Goal: Communication & Community: Answer question/provide support

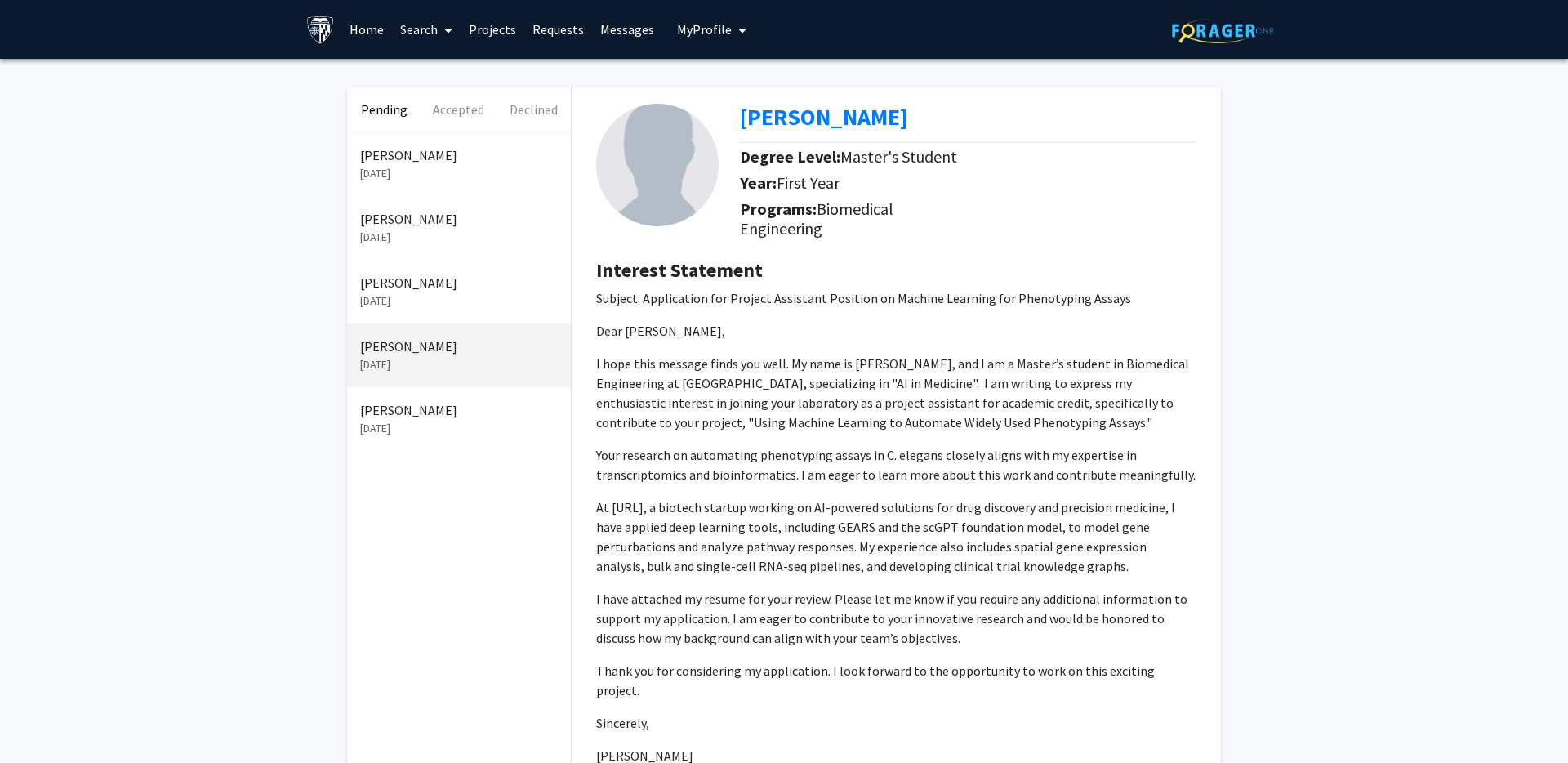
click at [440, 174] on p "[DATE]" at bounding box center [459, 174] width 197 height 17
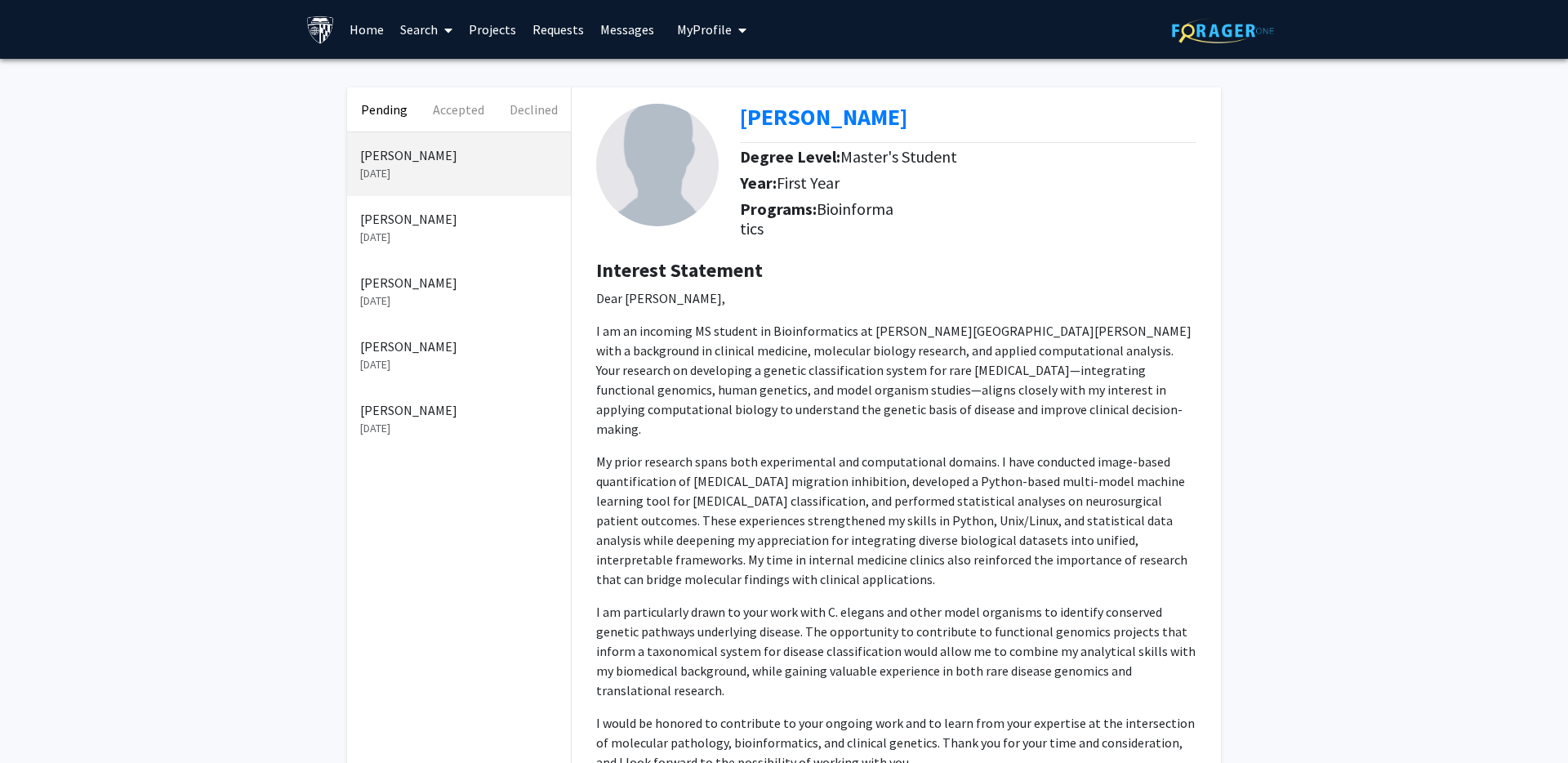
scroll to position [339, 0]
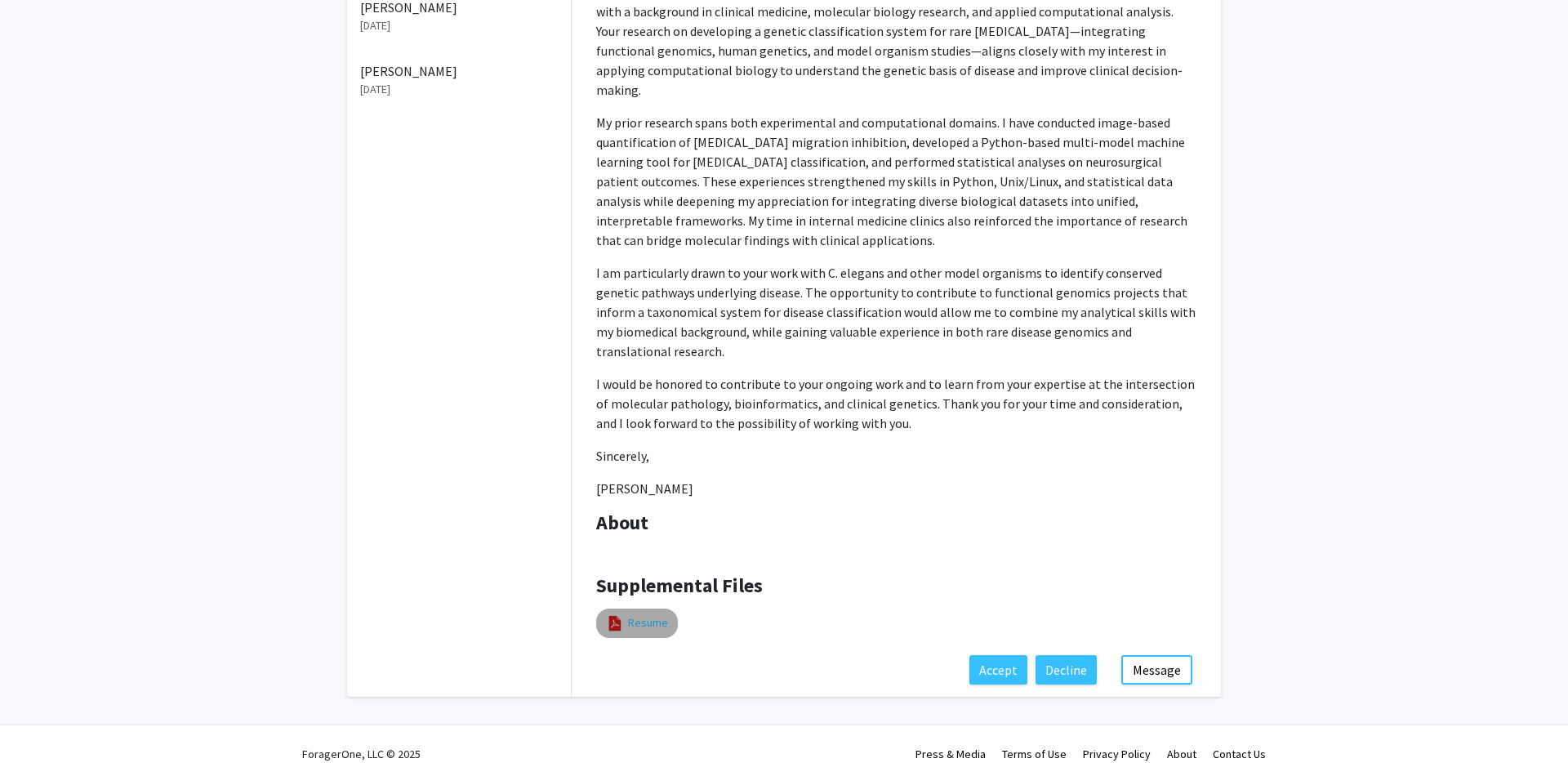
click at [631, 615] on link "Resume" at bounding box center [648, 623] width 40 height 17
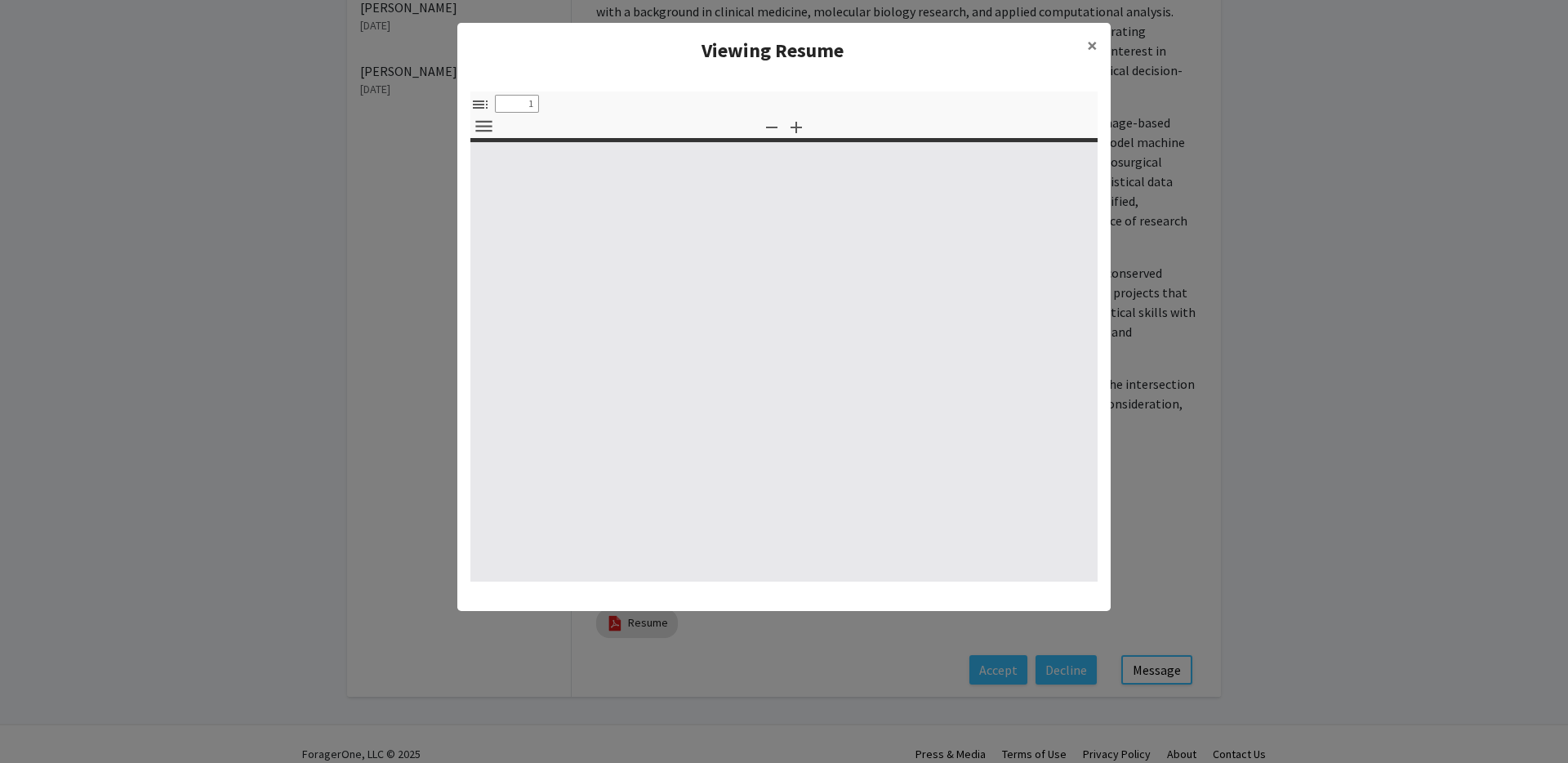
select select "custom"
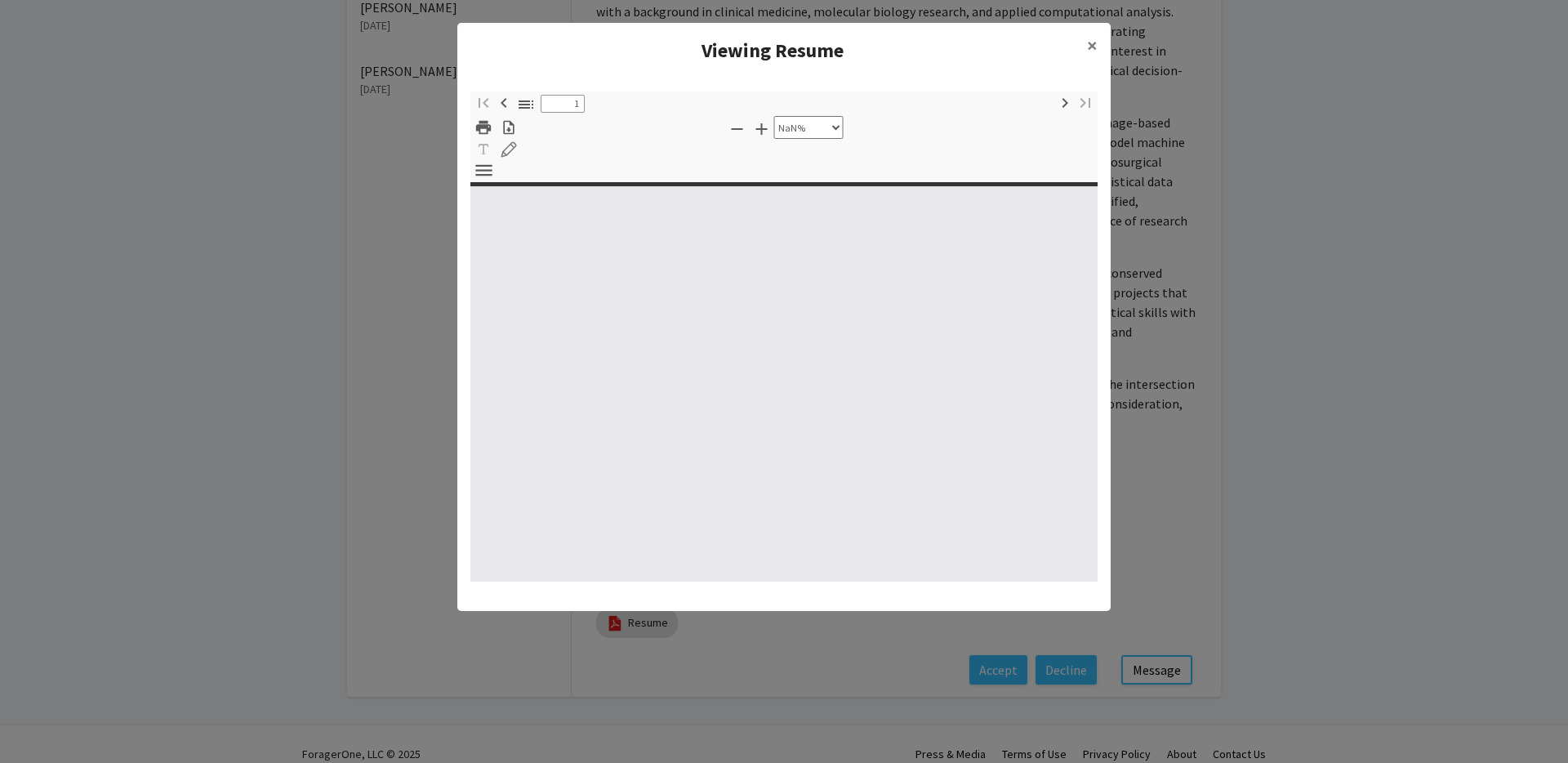
type input "0"
select select "custom"
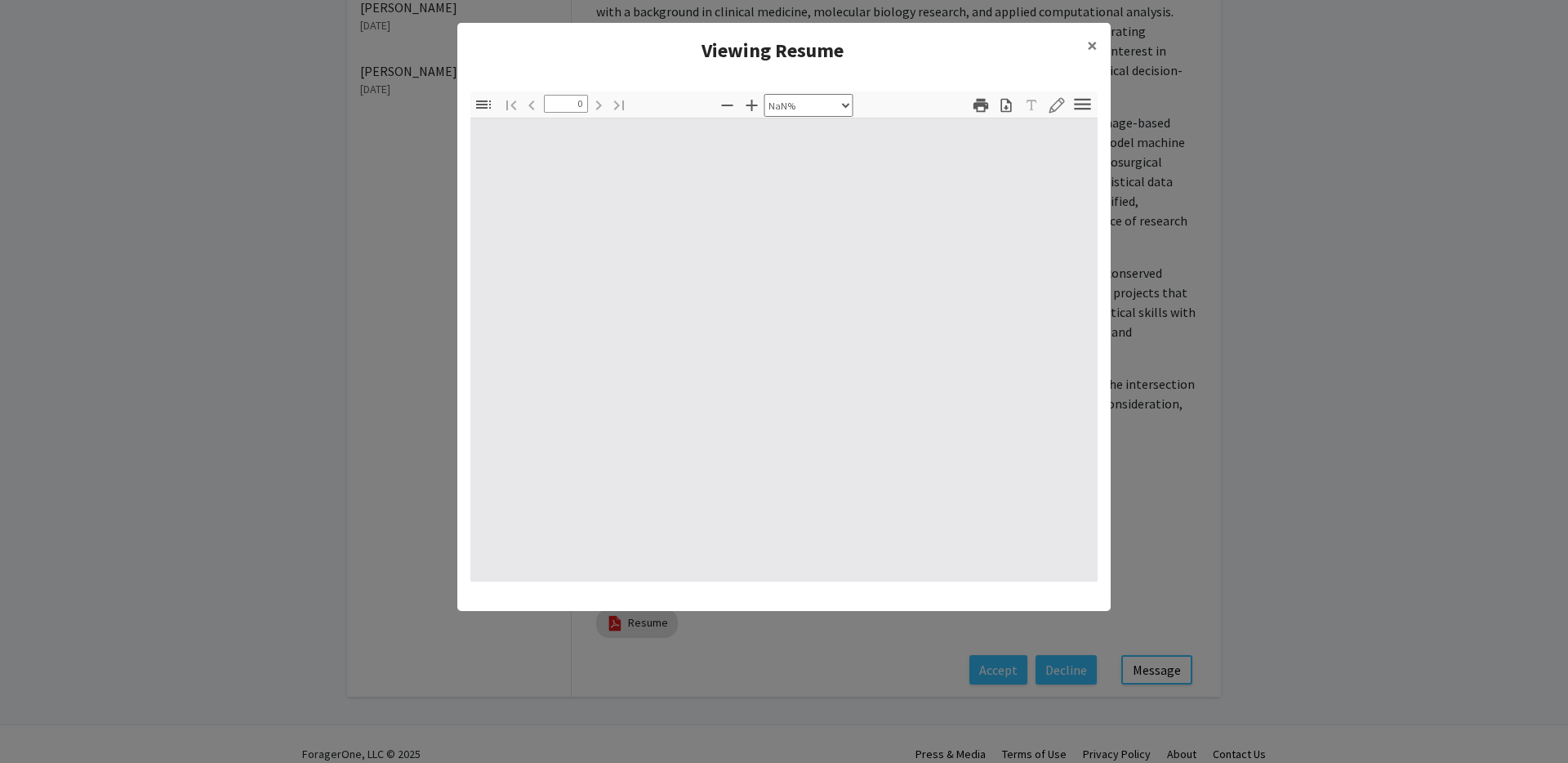
type input "1"
select select "auto"
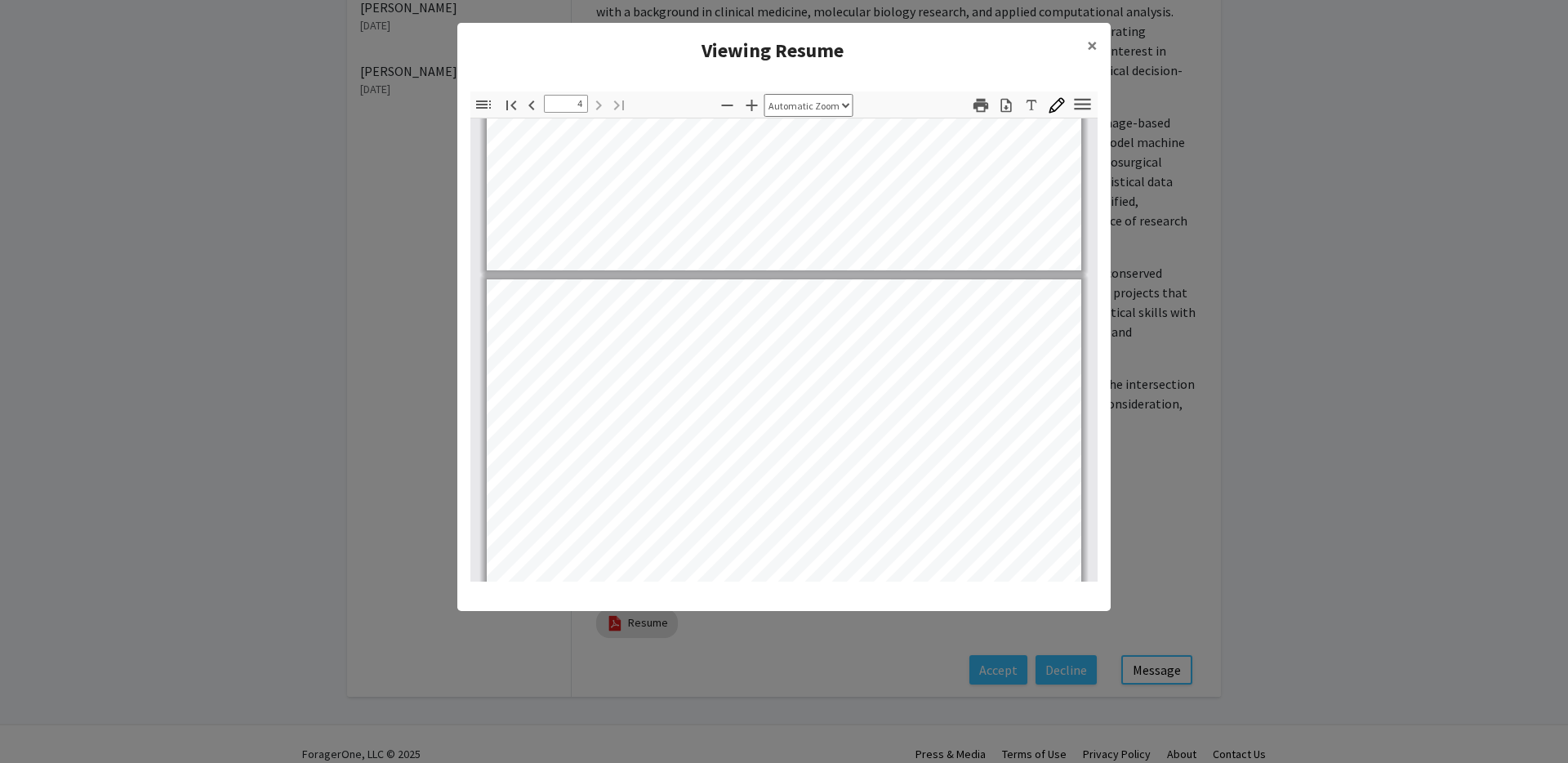
scroll to position [2400, 0]
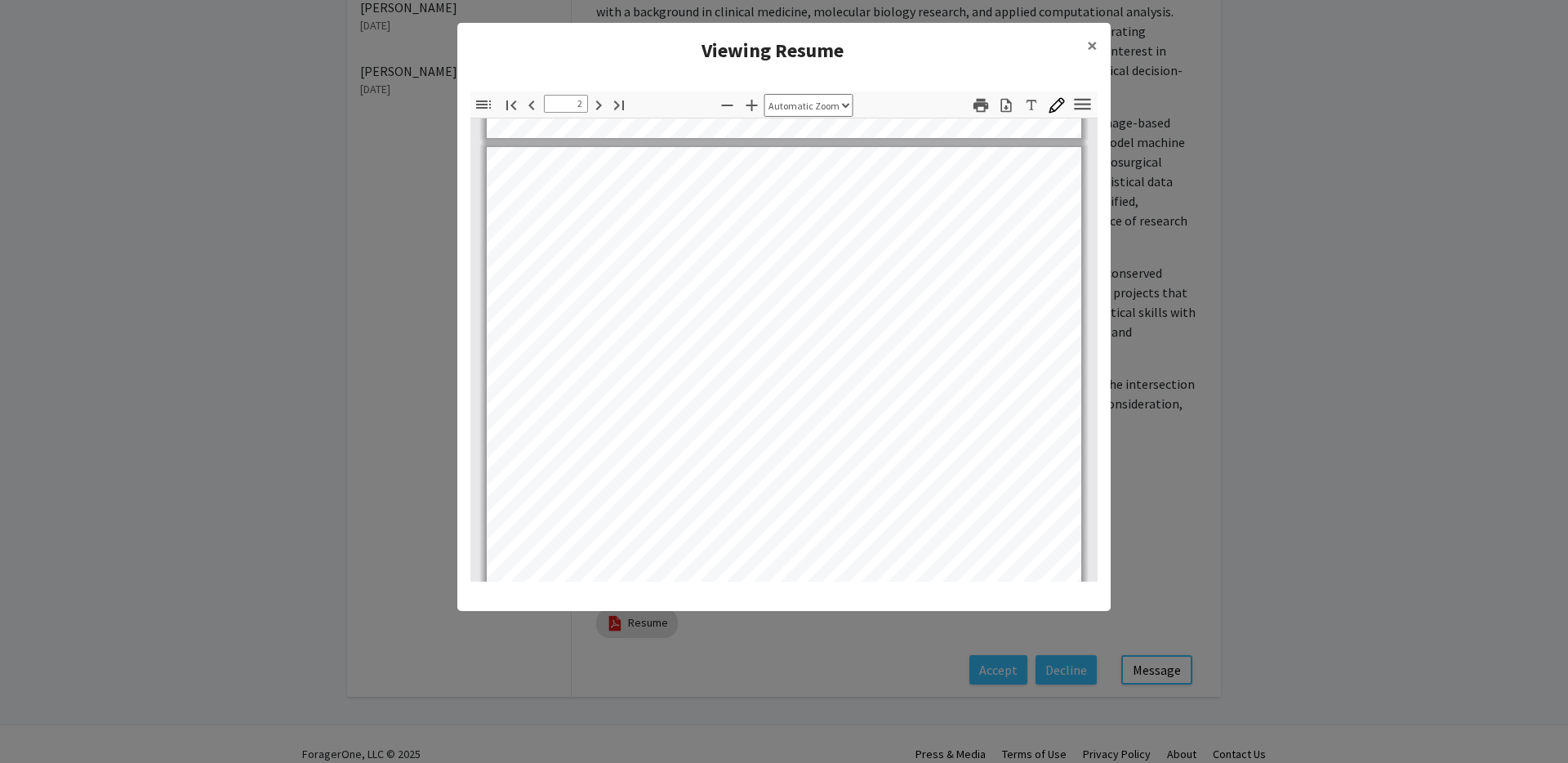
type input "1"
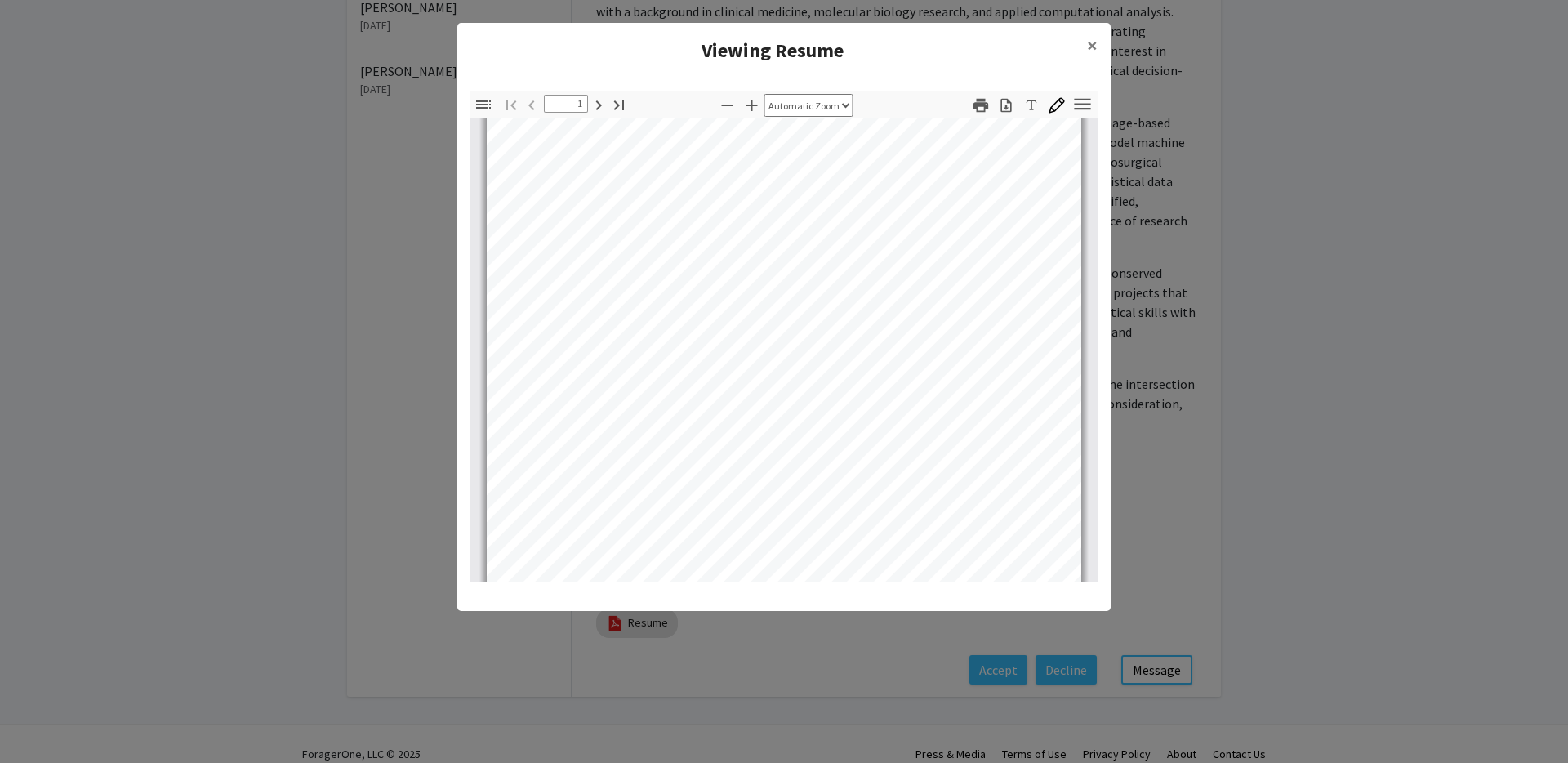
scroll to position [0, 0]
click at [1091, 40] on span "×" at bounding box center [1092, 45] width 10 height 25
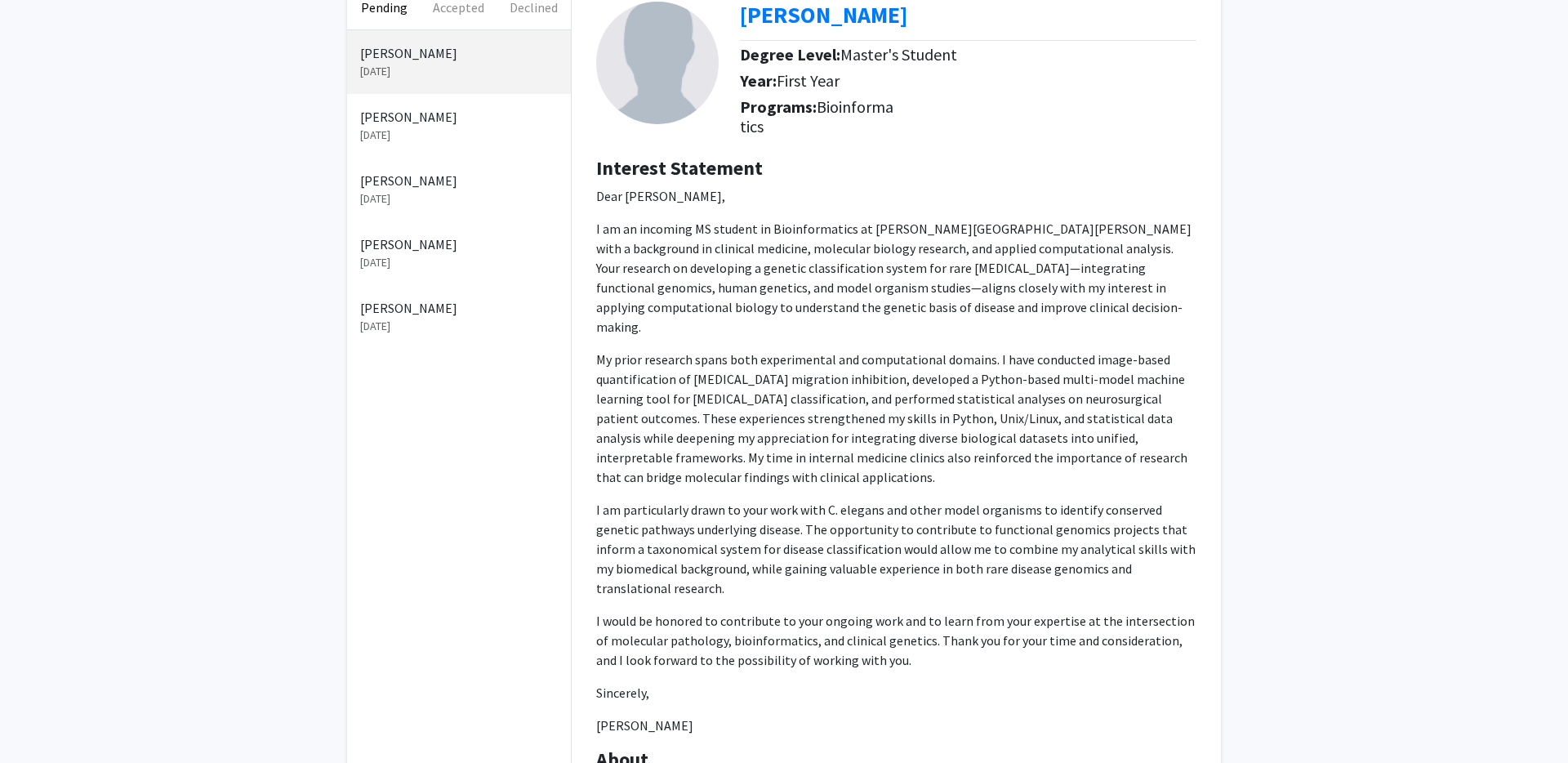
scroll to position [339, 0]
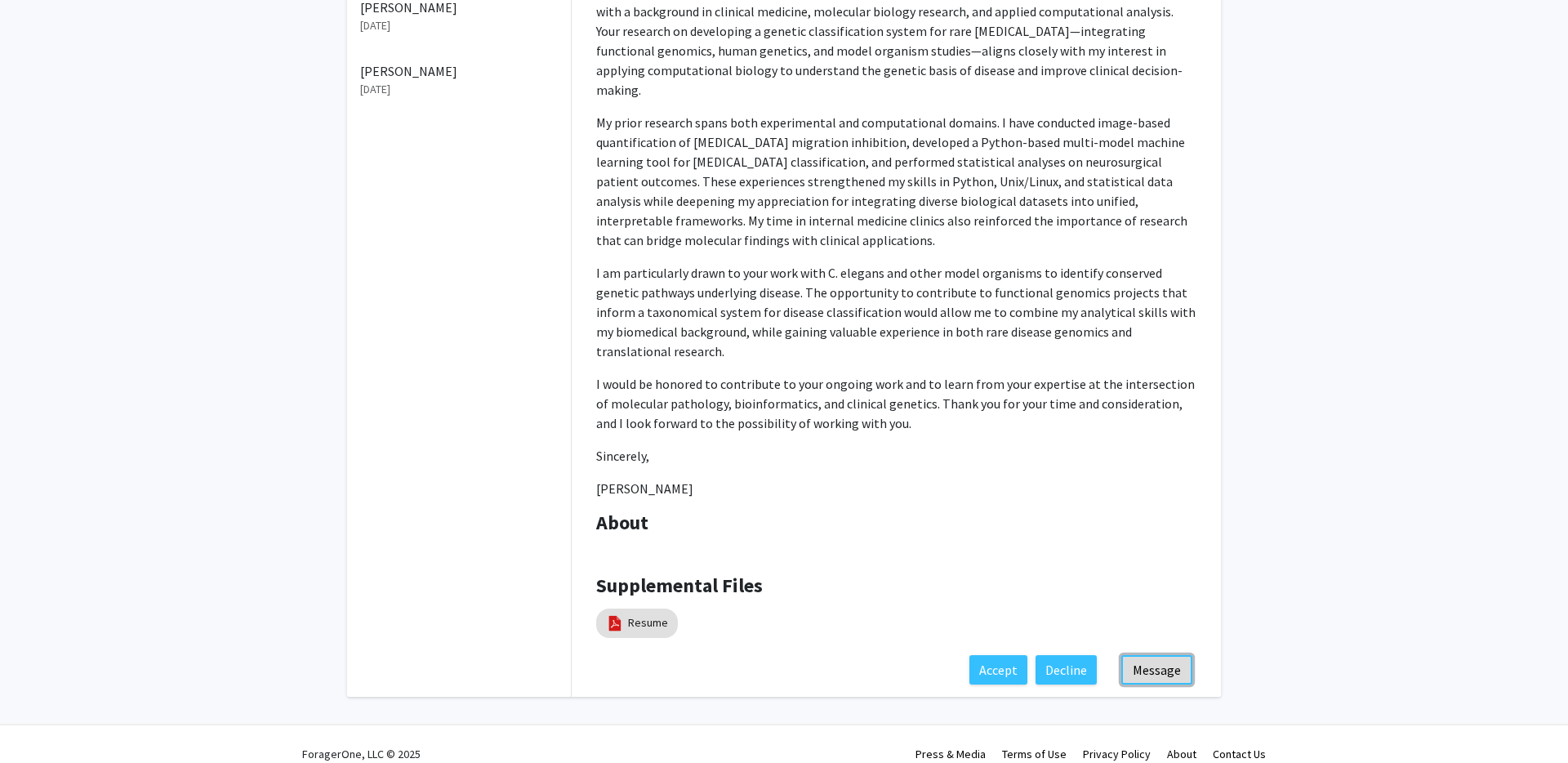
click at [1155, 655] on button "Message" at bounding box center [1156, 670] width 71 height 29
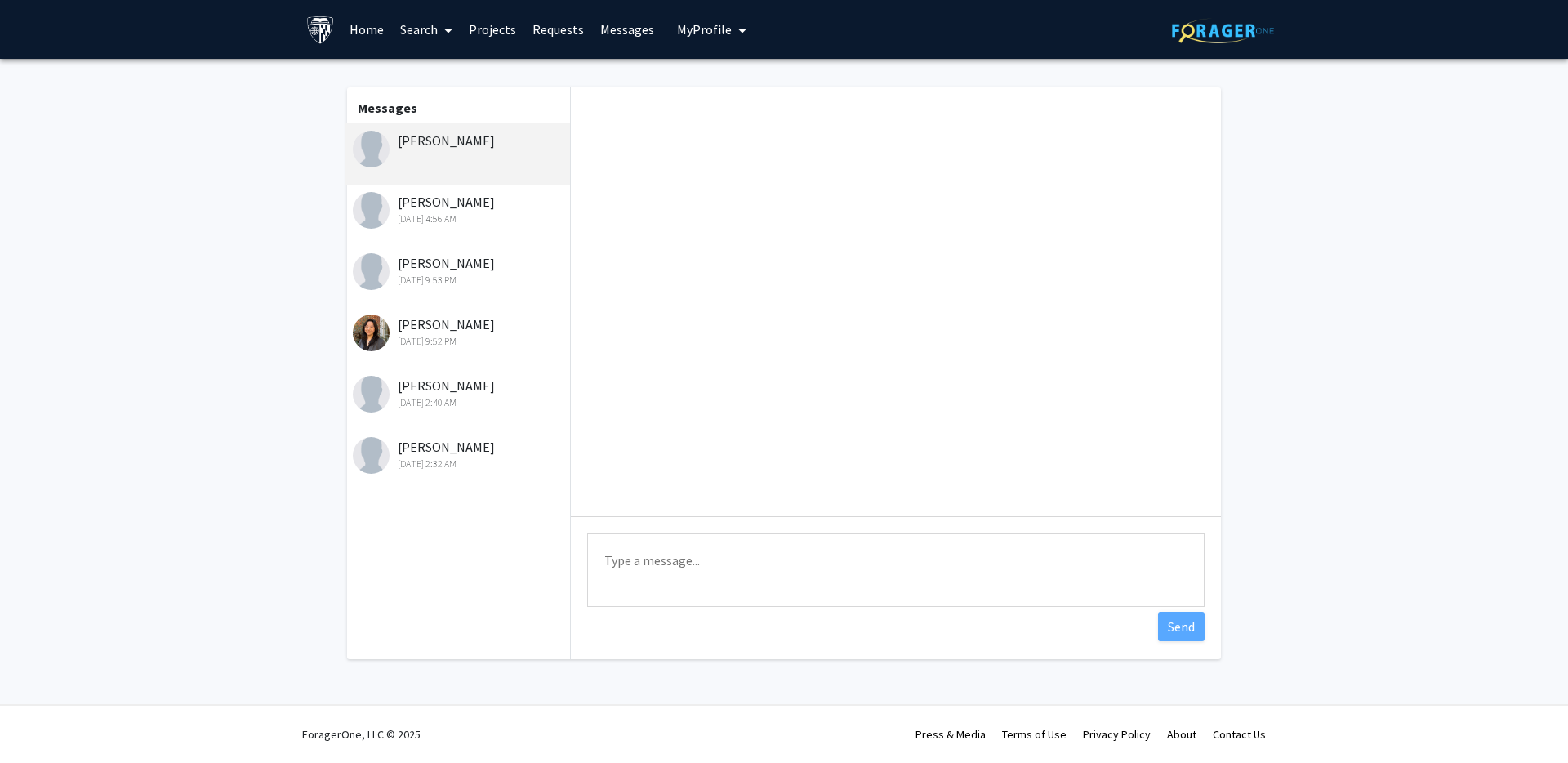
click at [665, 546] on textarea "Type a message" at bounding box center [896, 570] width 617 height 74
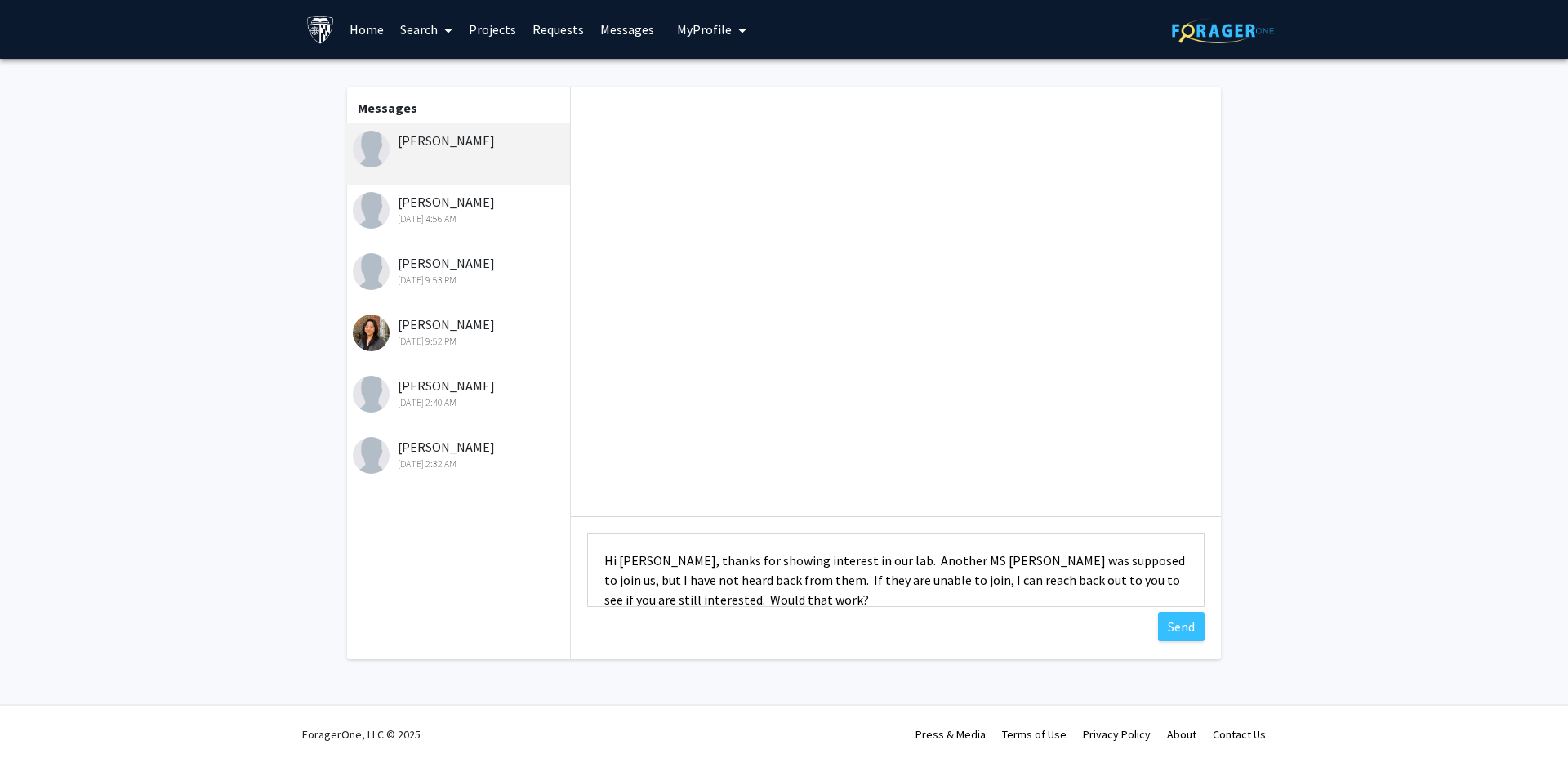
click at [745, 584] on textarea "Hi [PERSON_NAME], thanks for showing interest in our lab. Another MS [PERSON_NA…" at bounding box center [896, 570] width 617 height 74
click at [797, 599] on textarea "Hi [PERSON_NAME], thanks for showing interest in our lab. Another MS [PERSON_NA…" at bounding box center [896, 570] width 617 height 74
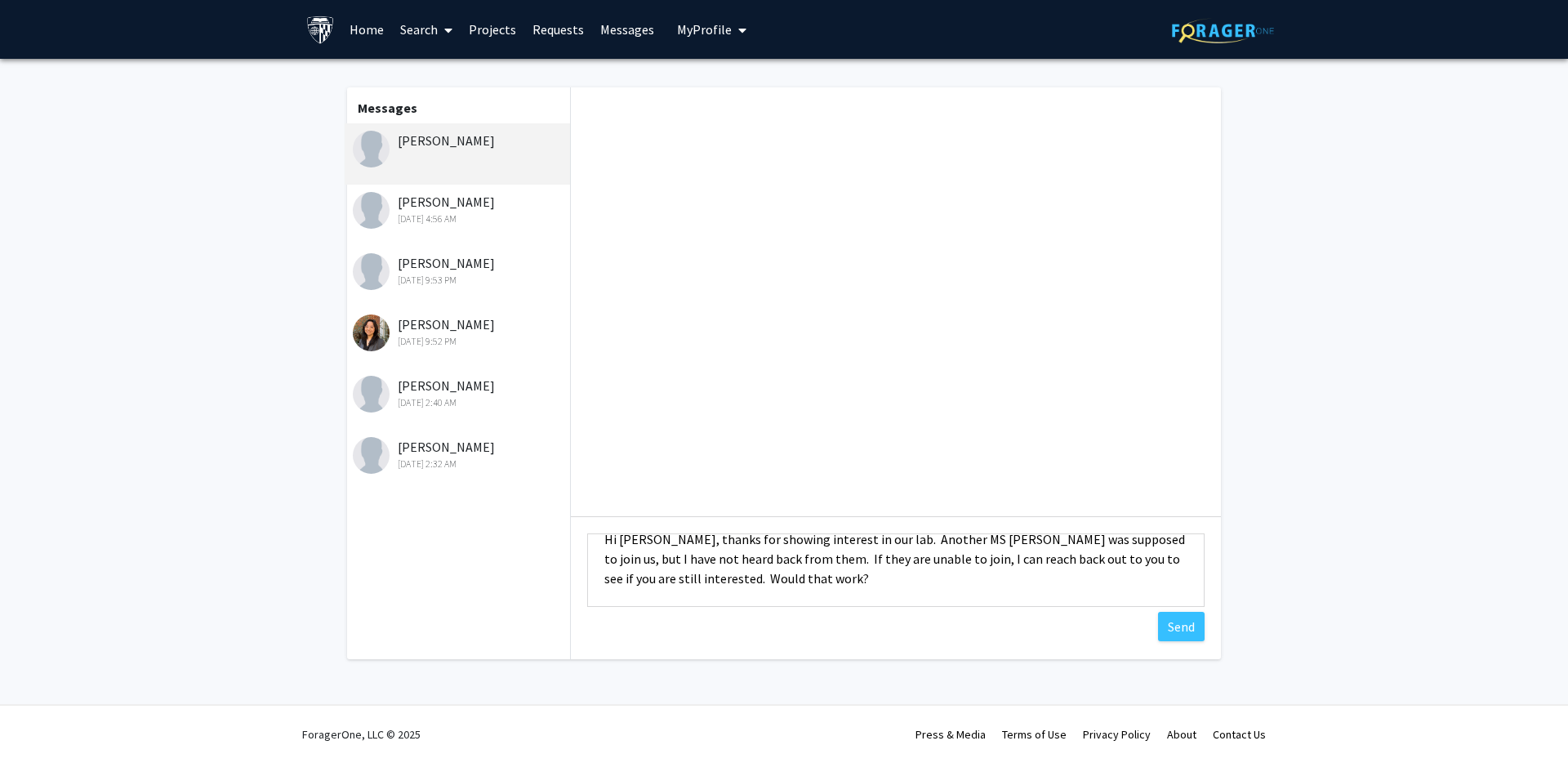
scroll to position [21, 0]
click at [995, 576] on textarea "Hi [PERSON_NAME], thanks for showing interest in our lab. Another MS [PERSON_NA…" at bounding box center [896, 570] width 617 height 74
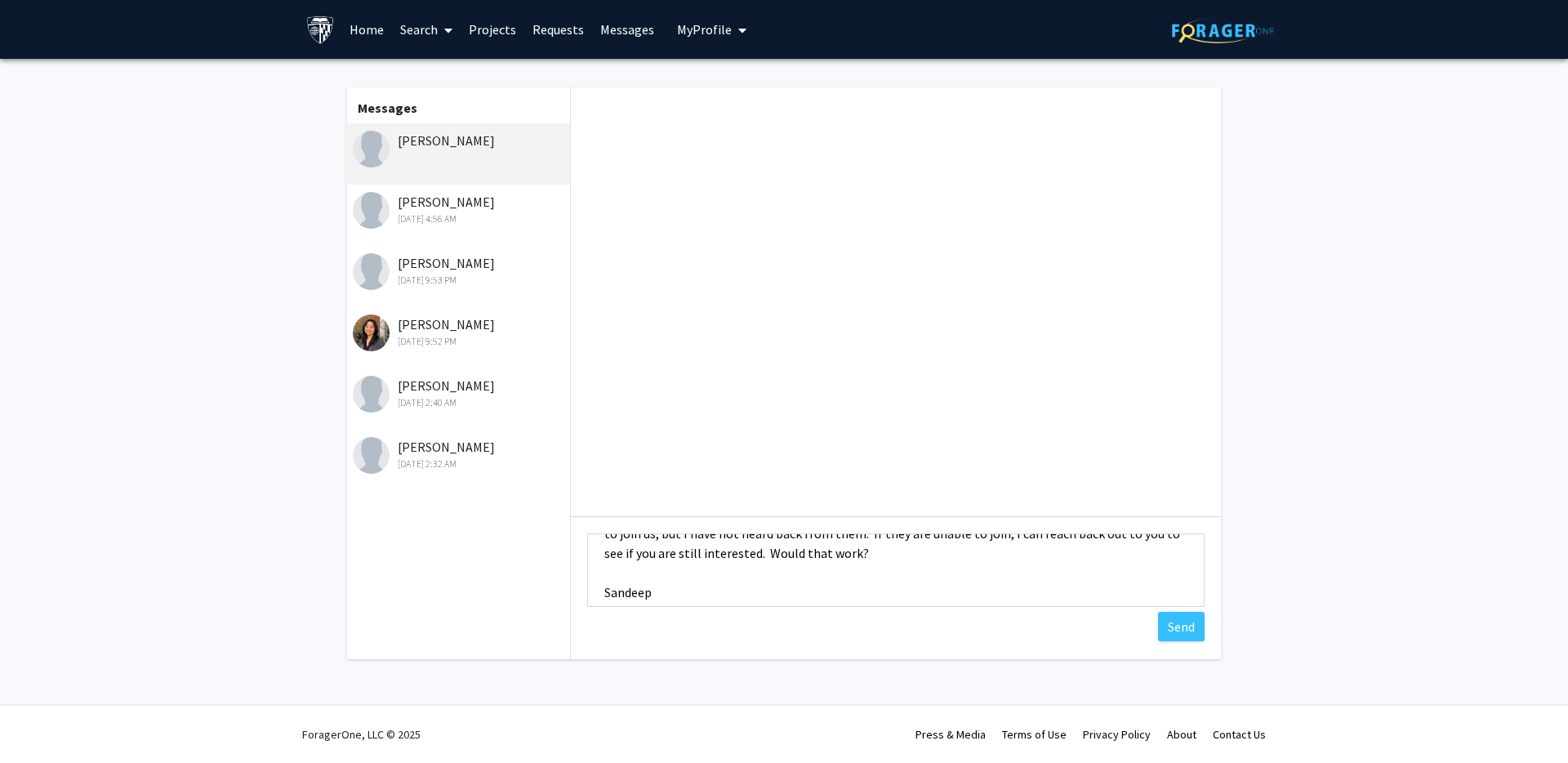
scroll to position [59, 0]
type textarea "Hi [PERSON_NAME], thanks for showing interest in our lab. Another MS [PERSON_NA…"
click at [1184, 630] on button "Send" at bounding box center [1181, 626] width 46 height 29
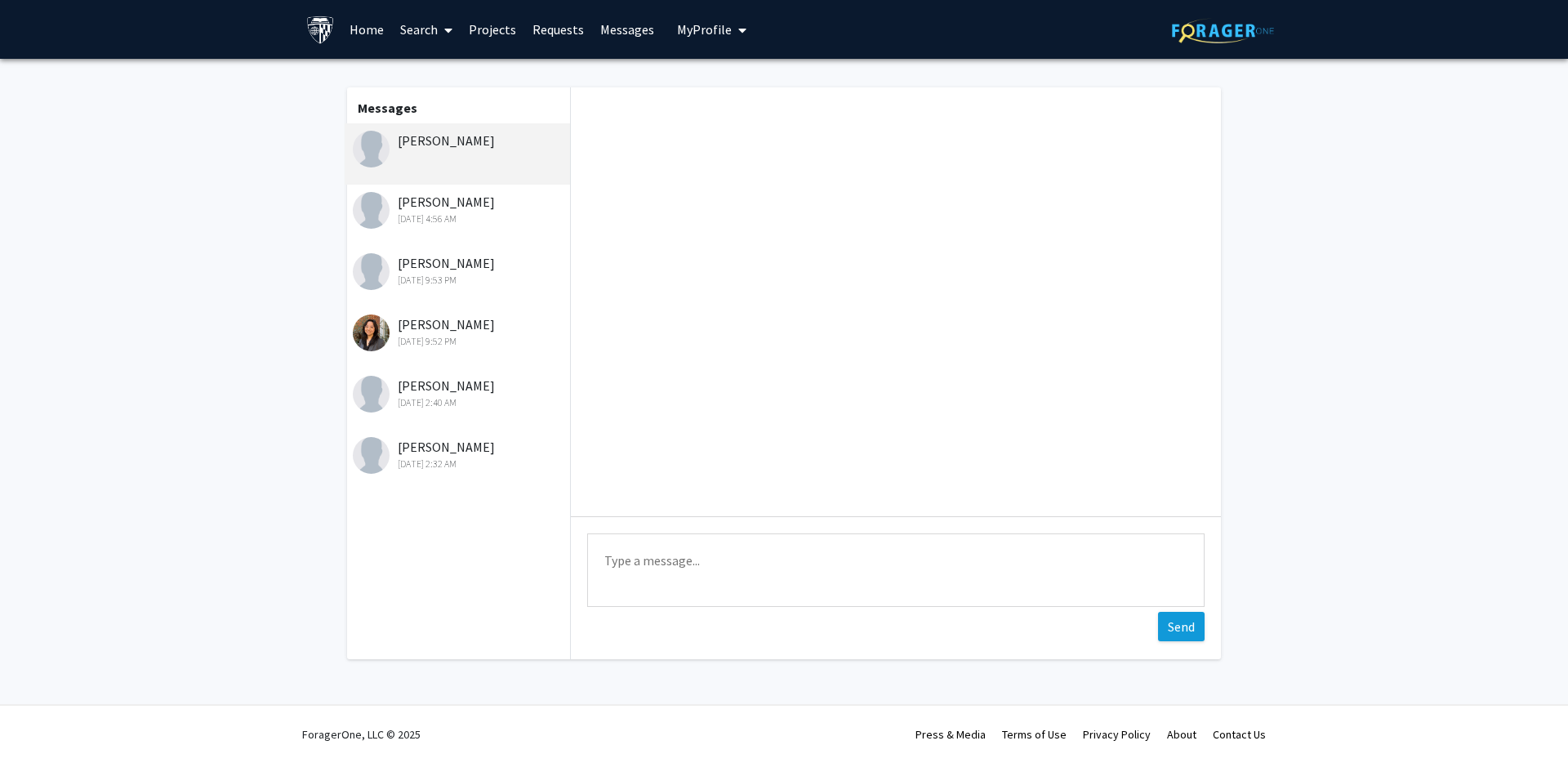
scroll to position [0, 0]
